Goal: Find specific page/section: Find specific page/section

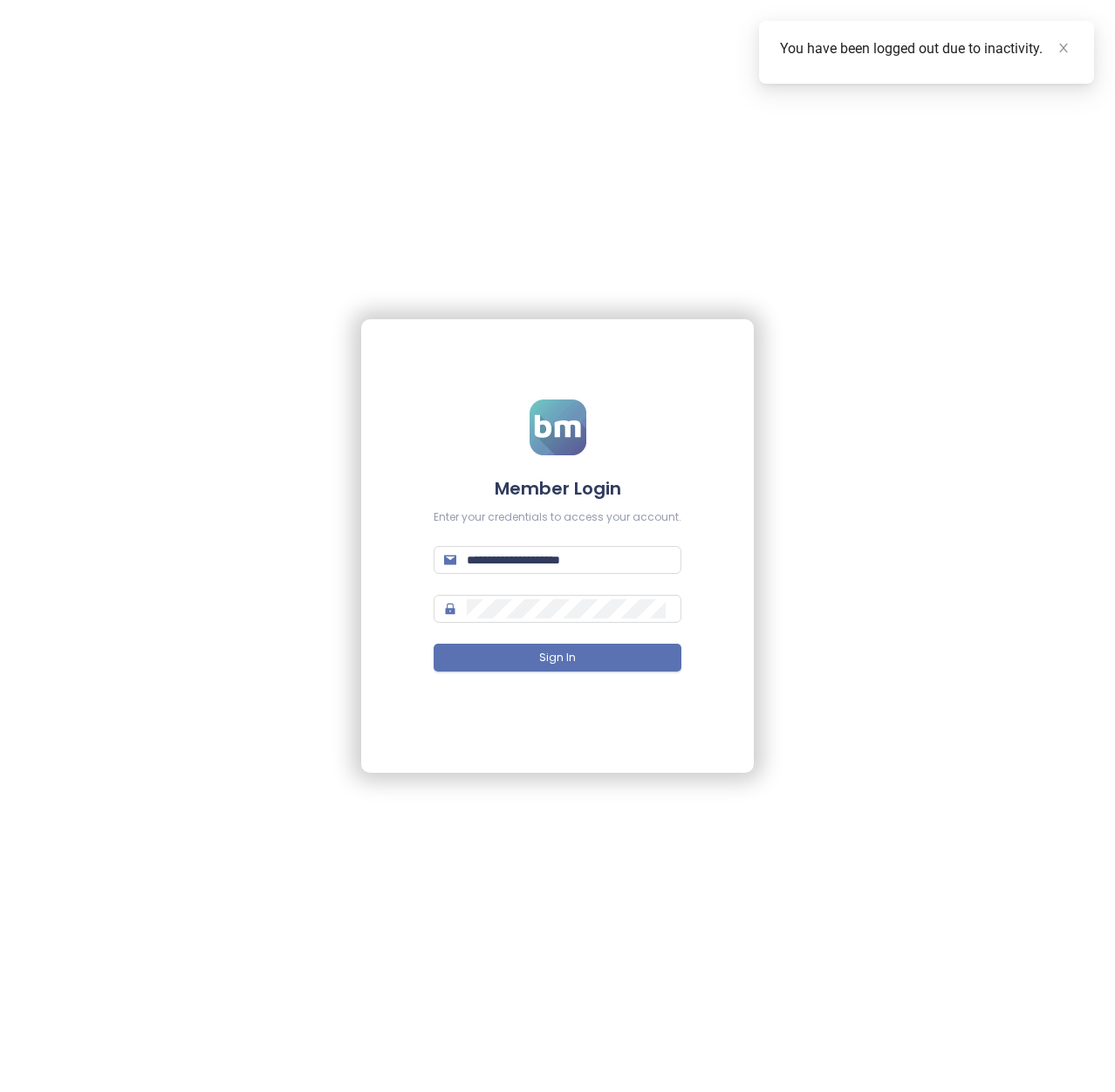
click at [564, 651] on span "Sign In" at bounding box center [558, 658] width 37 height 17
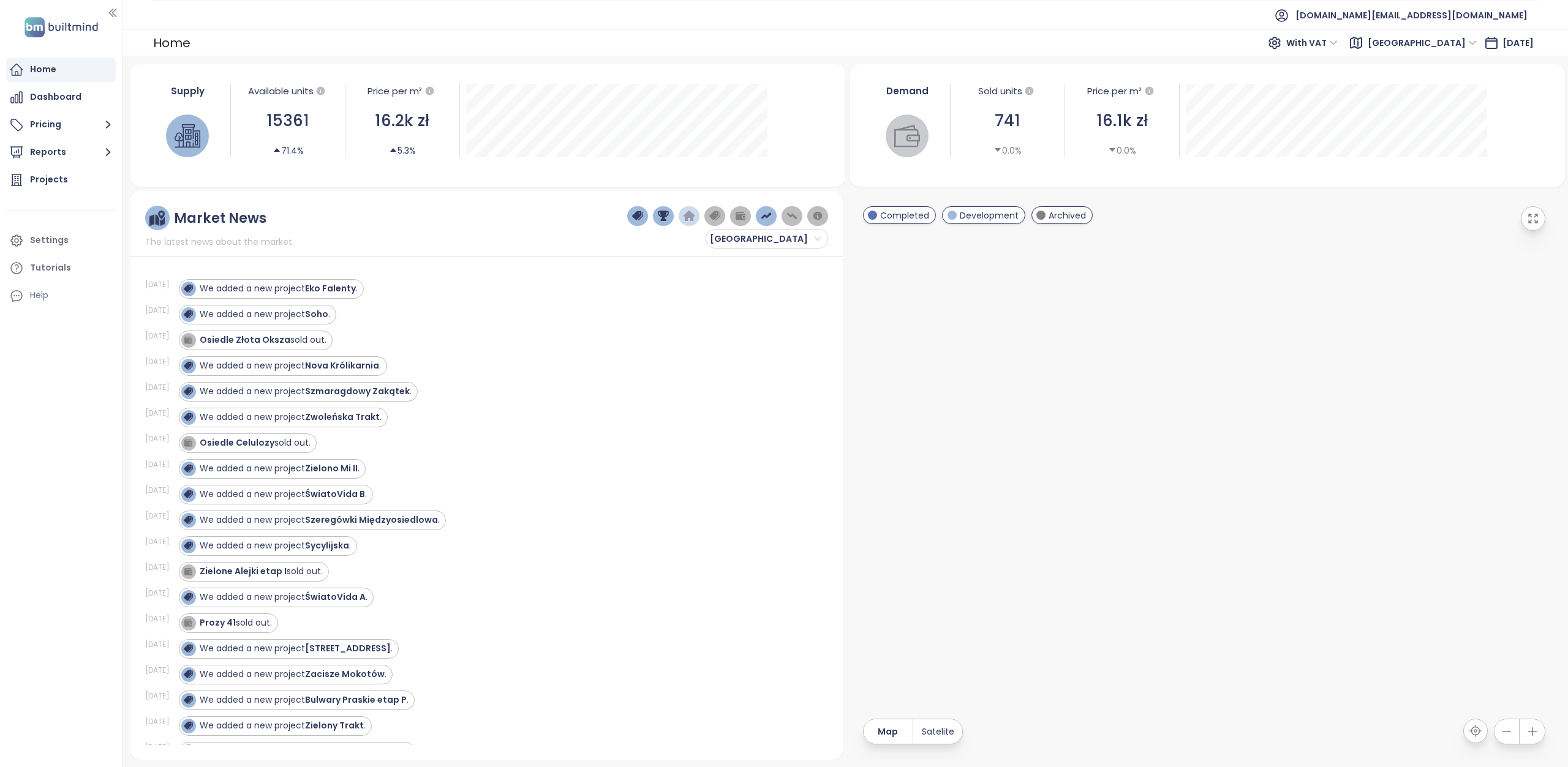
click at [782, 41] on span "[GEOGRAPHIC_DATA]" at bounding box center [1422, 43] width 109 height 18
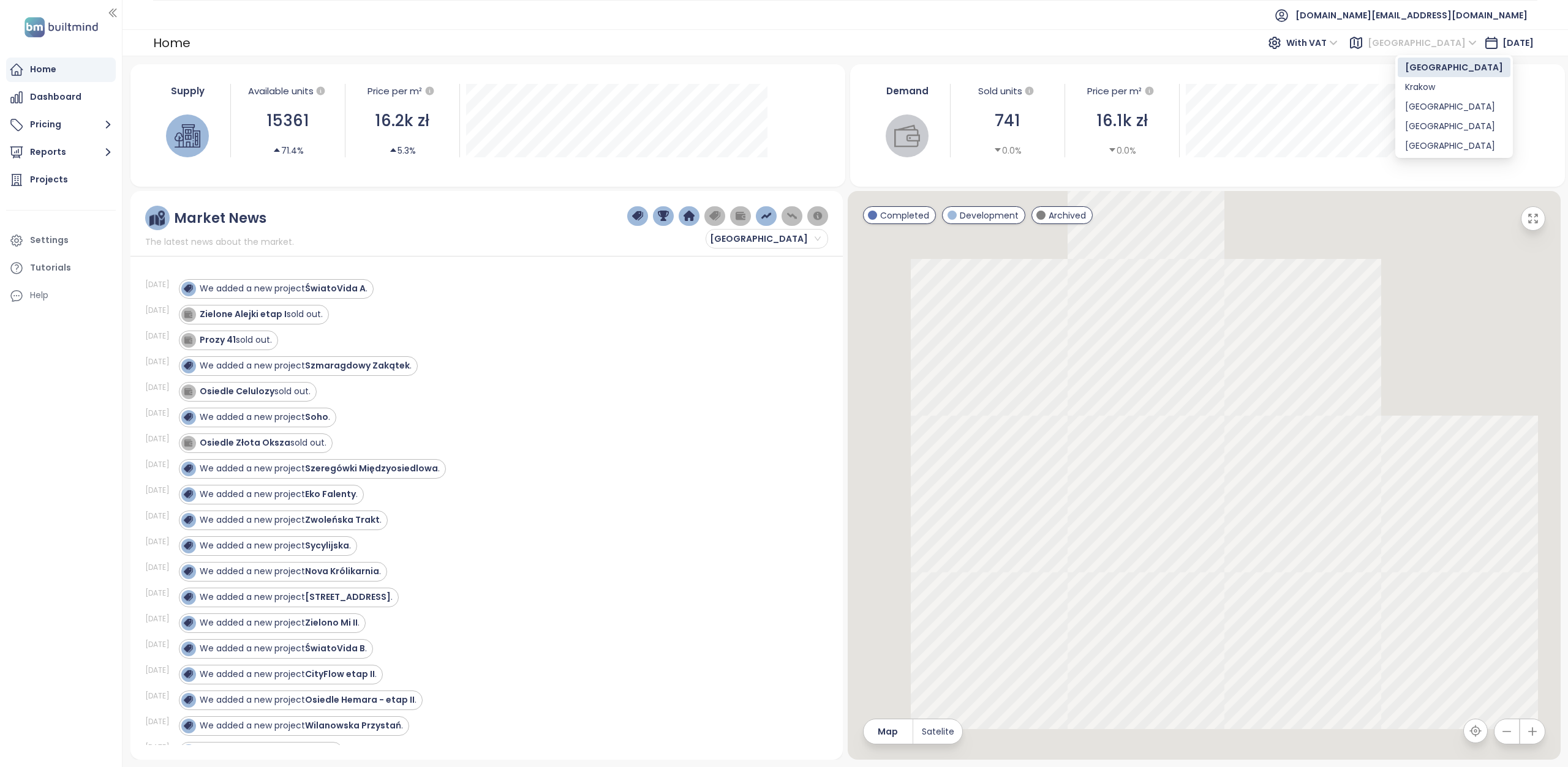
click at [782, 108] on div "[GEOGRAPHIC_DATA]" at bounding box center [1454, 106] width 98 height 14
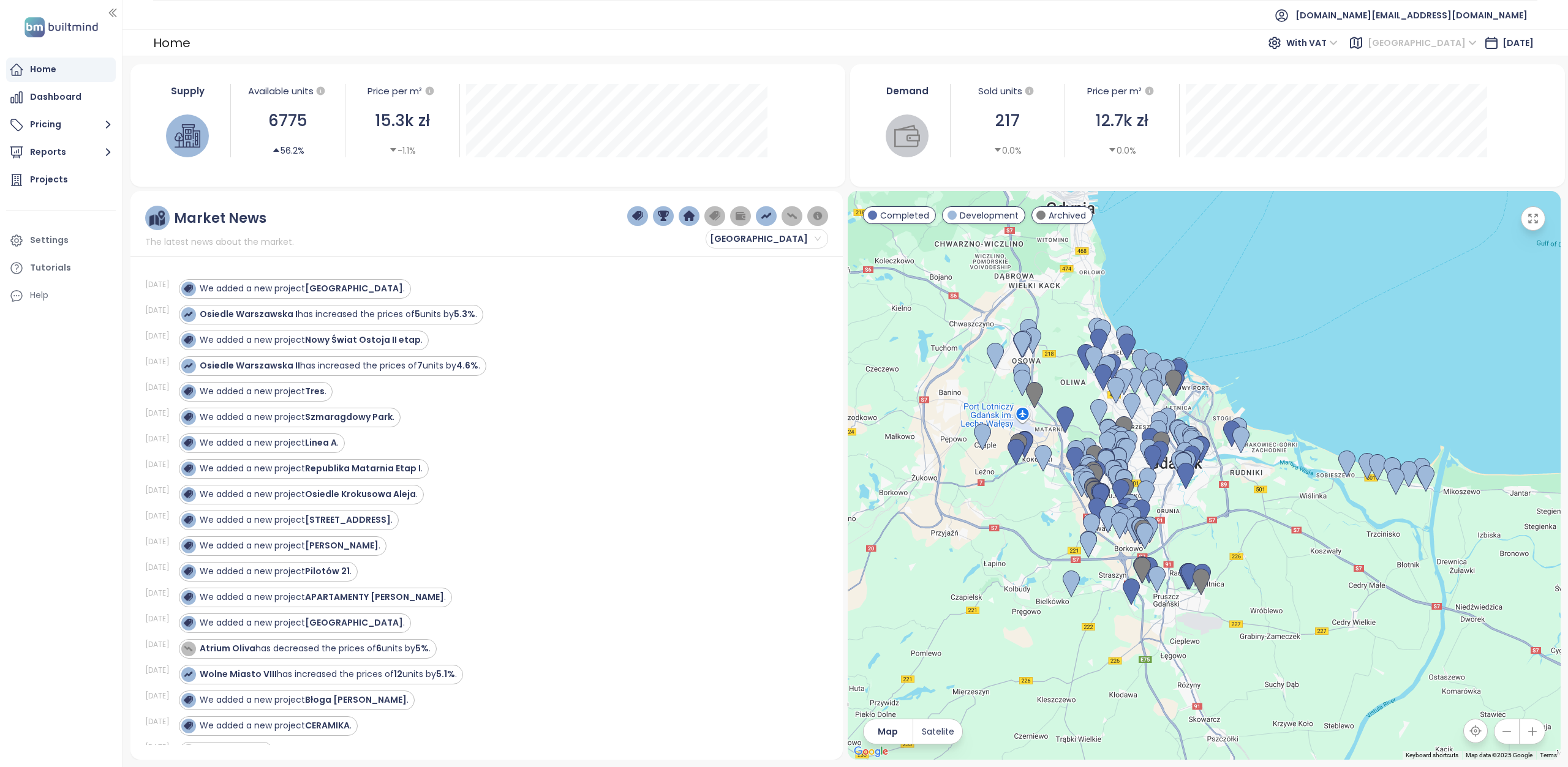
click at [1447, 47] on span "[GEOGRAPHIC_DATA]" at bounding box center [1422, 43] width 109 height 18
click at [1450, 45] on span "[GEOGRAPHIC_DATA]" at bounding box center [1422, 43] width 109 height 18
